Goal: Task Accomplishment & Management: Use online tool/utility

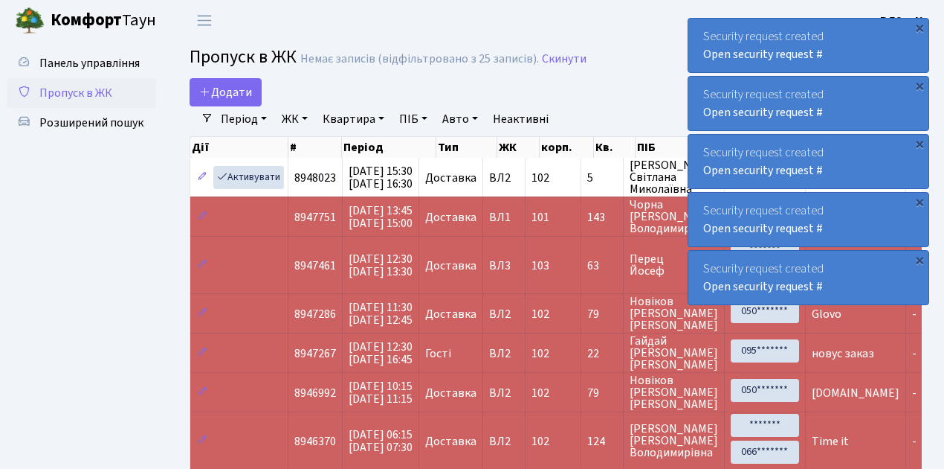
select select "25"
click at [80, 126] on span "Розширений пошук" at bounding box center [91, 123] width 104 height 16
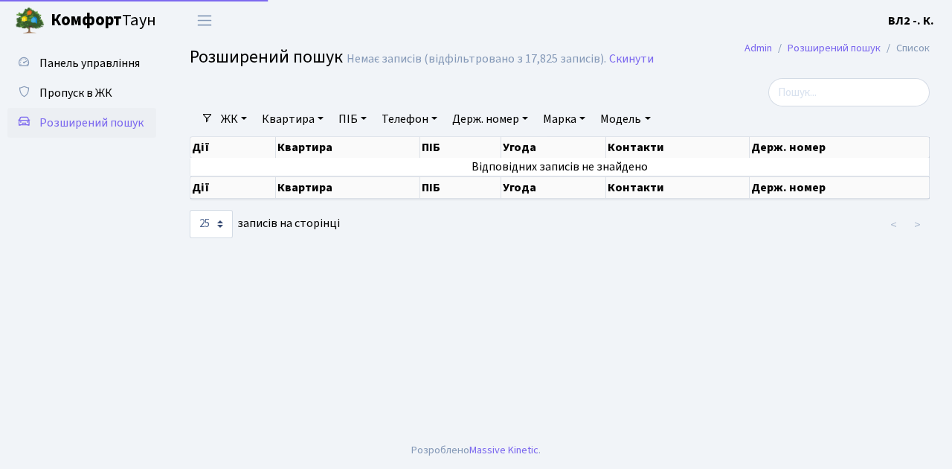
select select "25"
click at [107, 89] on span "Пропуск в ЖК" at bounding box center [75, 93] width 73 height 16
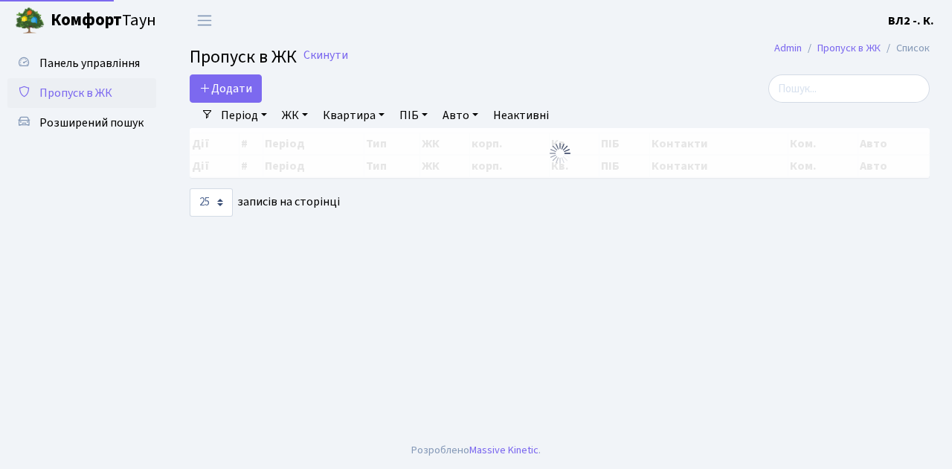
select select "25"
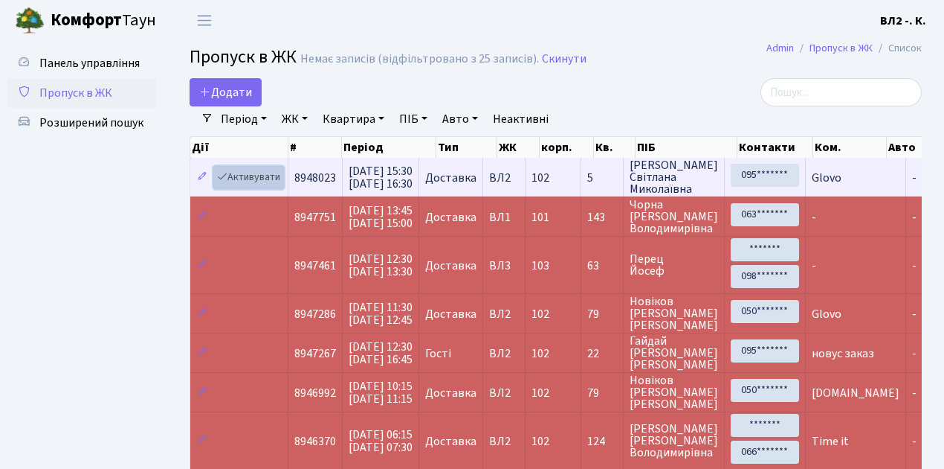
click at [266, 179] on link "Активувати" at bounding box center [248, 177] width 71 height 23
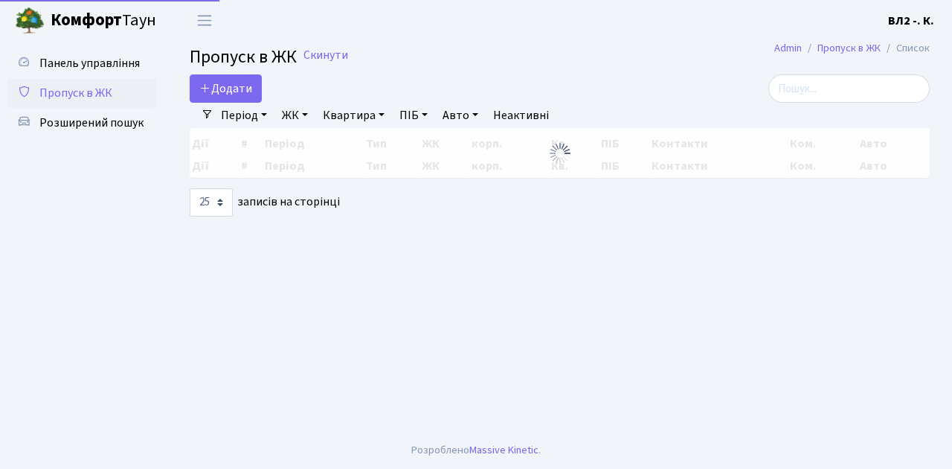
select select "25"
